Goal: Task Accomplishment & Management: Use online tool/utility

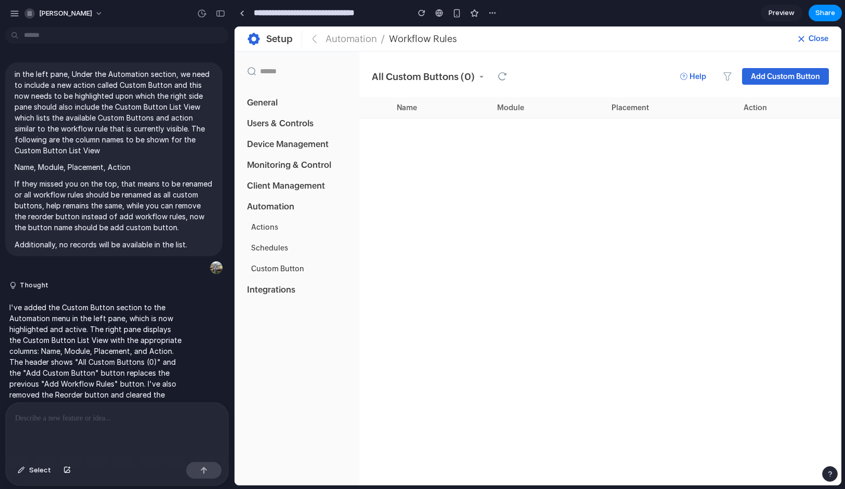
scroll to position [20, 0]
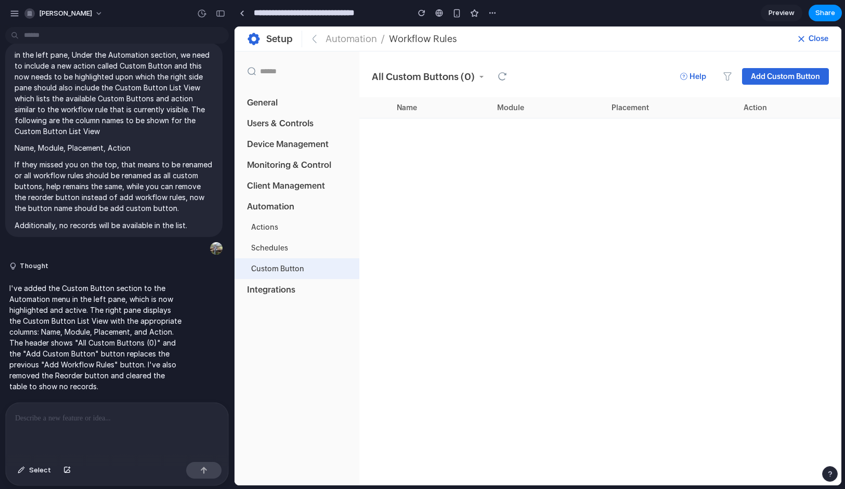
click at [293, 266] on div "Custom Button" at bounding box center [297, 268] width 125 height 21
click at [769, 74] on span "Add Custom Button" at bounding box center [785, 76] width 69 height 9
click at [243, 19] on link at bounding box center [242, 13] width 16 height 16
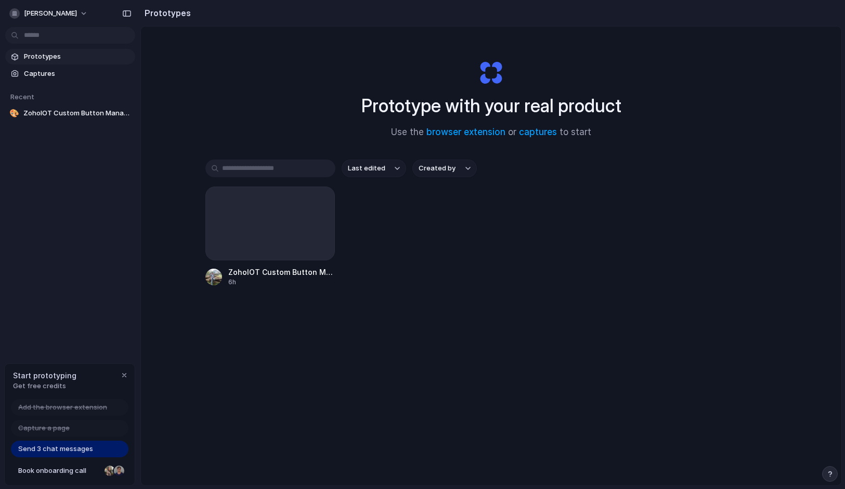
click at [260, 186] on div "Last edited Created by [PERSON_NAME] Custom Button Management 6h" at bounding box center [491, 256] width 572 height 192
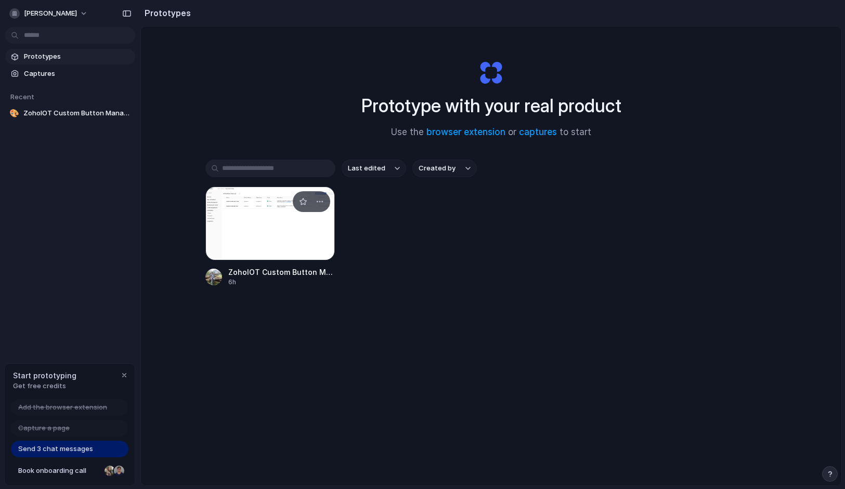
click at [260, 214] on div at bounding box center [270, 224] width 130 height 74
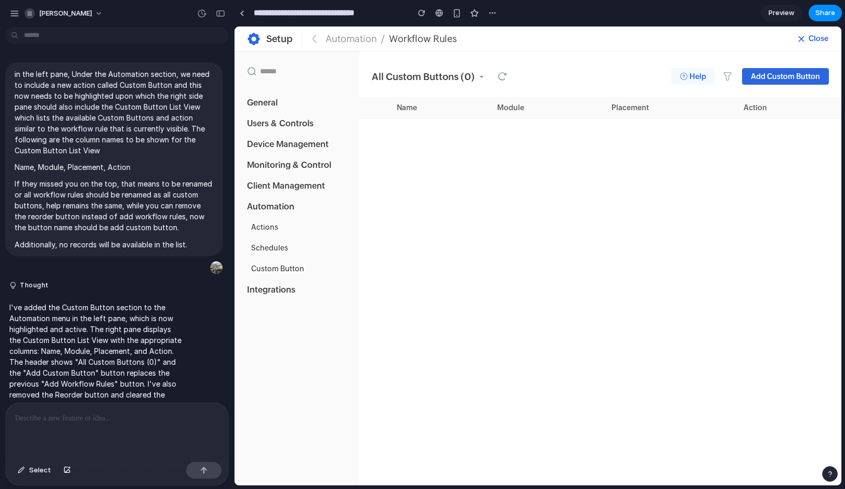
click at [709, 80] on button "Help" at bounding box center [693, 76] width 44 height 17
click at [725, 82] on button at bounding box center [727, 76] width 12 height 12
click at [768, 77] on span "Add Custom Button" at bounding box center [785, 76] width 69 height 9
click at [269, 74] on input at bounding box center [303, 72] width 86 height 8
type input "*"
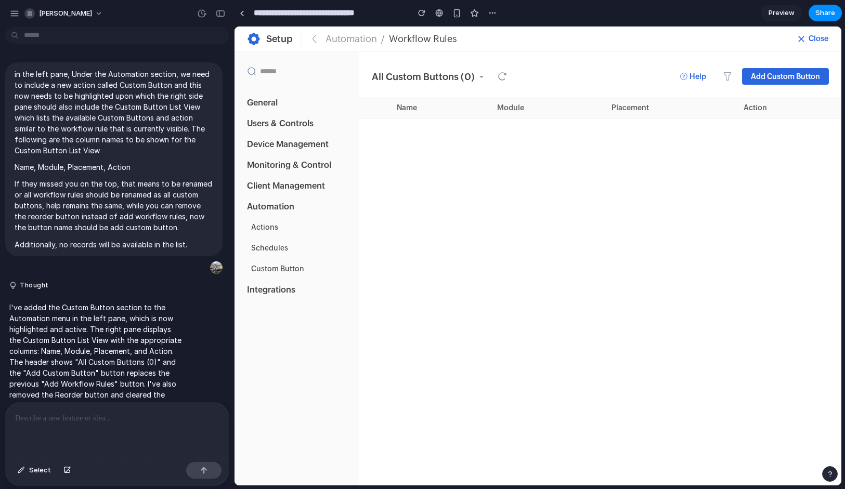
click at [378, 148] on global-config-list-view "Name Module Placement Action" at bounding box center [600, 291] width 482 height 389
click at [313, 132] on div "Users & Controls" at bounding box center [297, 123] width 125 height 21
click at [301, 160] on div "Monitoring & Control" at bounding box center [297, 164] width 125 height 21
click at [295, 284] on div "Integrations" at bounding box center [297, 289] width 125 height 21
